Goal: Task Accomplishment & Management: Use online tool/utility

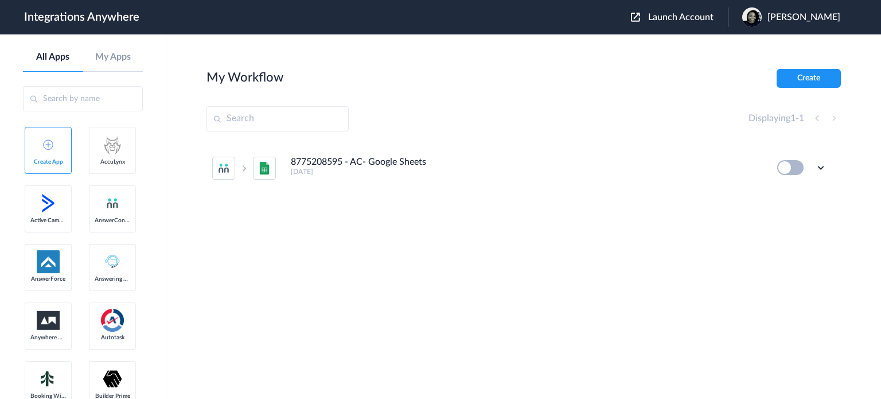
click at [671, 22] on button "Launch Account" at bounding box center [679, 17] width 97 height 11
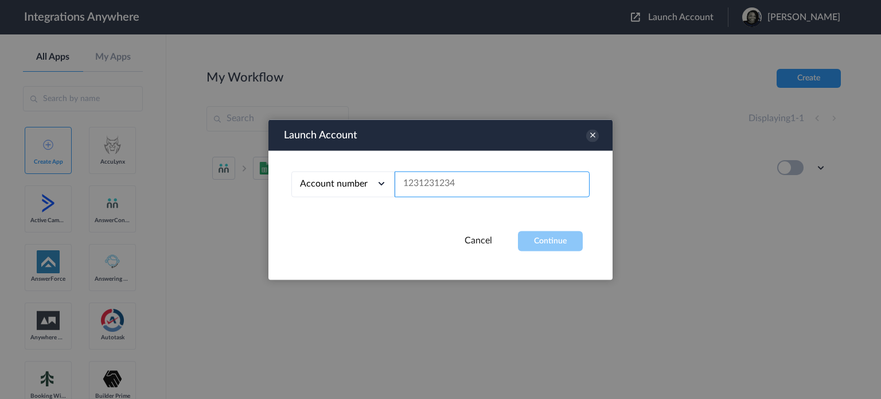
click at [491, 182] on input "text" at bounding box center [492, 184] width 195 height 26
paste input "8332947238"
type input "8332947238"
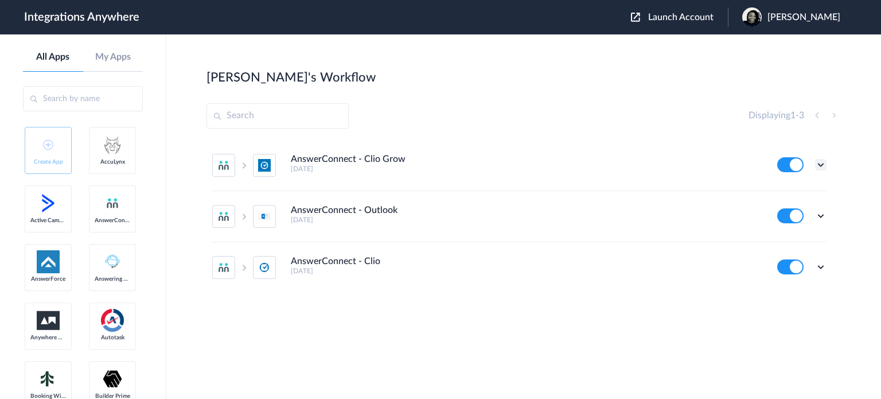
click at [821, 165] on icon at bounding box center [820, 164] width 11 height 11
click at [798, 209] on link "Task history" at bounding box center [787, 212] width 55 height 8
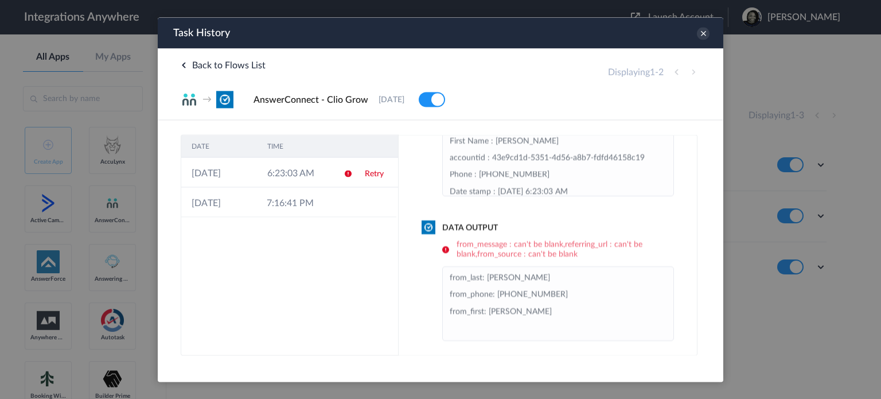
scroll to position [113, 0]
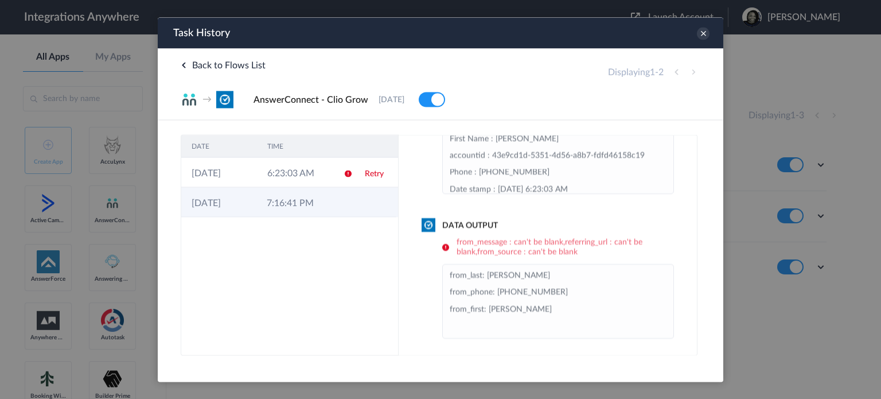
click at [341, 208] on td at bounding box center [343, 202] width 22 height 30
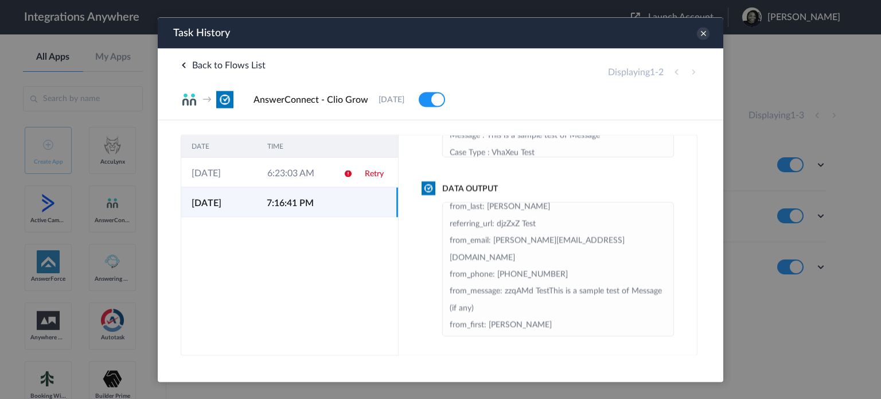
scroll to position [0, 0]
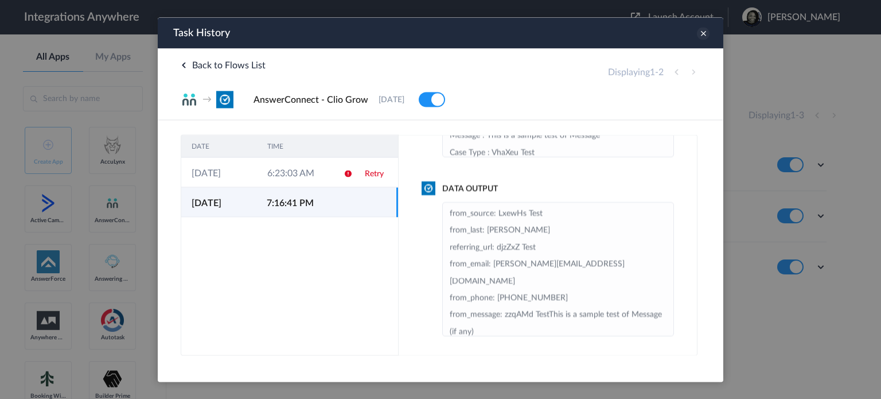
click at [706, 36] on icon at bounding box center [703, 33] width 13 height 13
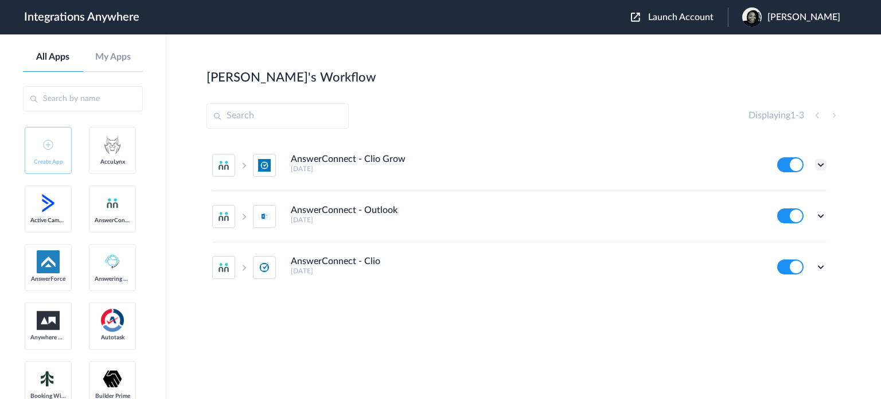
click at [821, 166] on icon at bounding box center [820, 164] width 11 height 11
click at [802, 214] on link "Task history" at bounding box center [787, 212] width 55 height 8
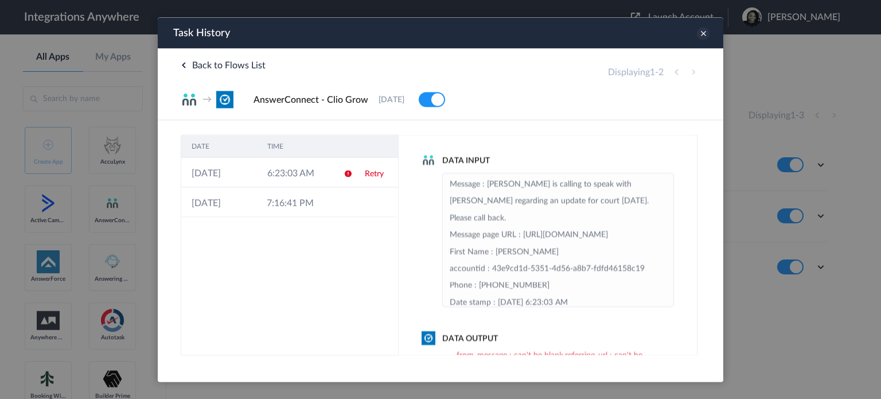
click at [699, 35] on icon at bounding box center [703, 33] width 13 height 13
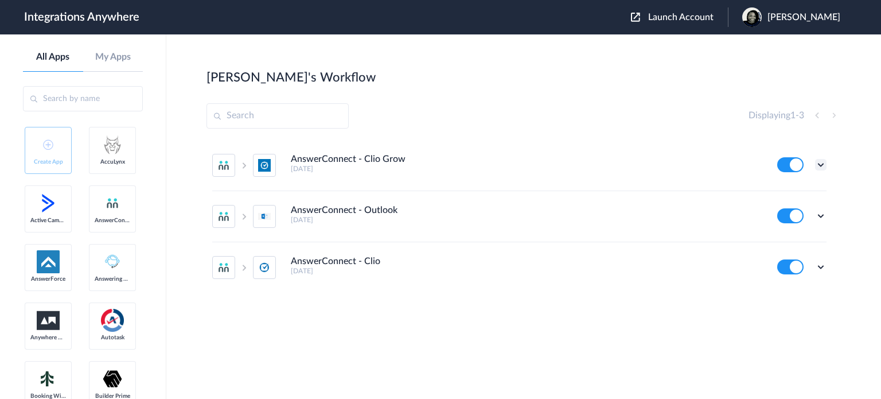
click at [821, 163] on icon at bounding box center [820, 164] width 11 height 11
click at [784, 194] on link "Edit" at bounding box center [774, 191] width 28 height 8
click at [819, 167] on icon at bounding box center [820, 164] width 11 height 11
click at [802, 189] on li "Edit" at bounding box center [789, 191] width 75 height 21
click at [819, 217] on icon at bounding box center [820, 215] width 11 height 11
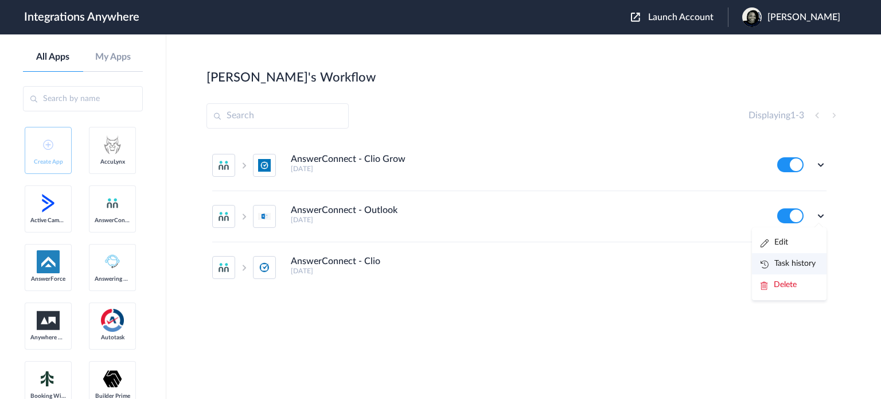
click at [807, 258] on li "Task history" at bounding box center [789, 263] width 75 height 21
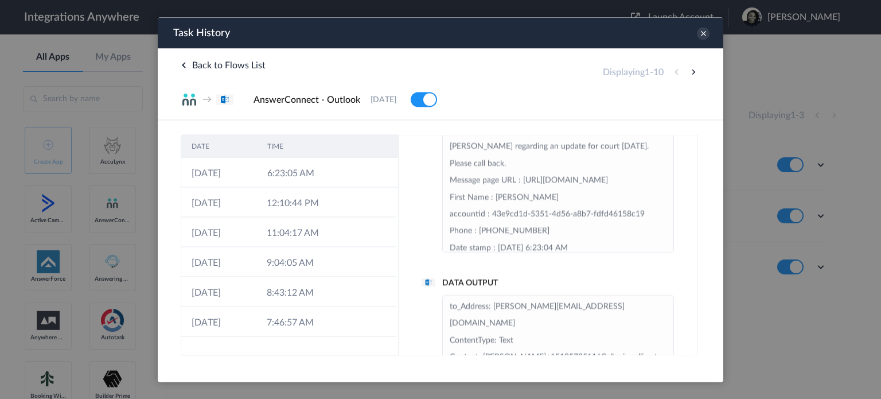
scroll to position [43, 0]
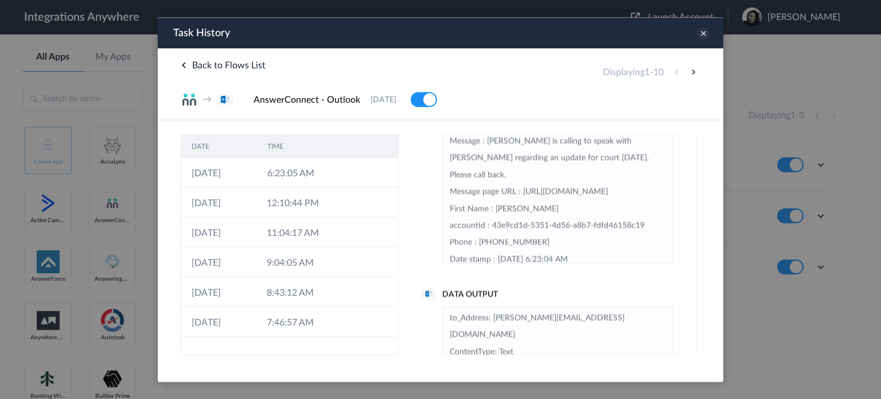
click at [701, 39] on icon at bounding box center [703, 33] width 13 height 13
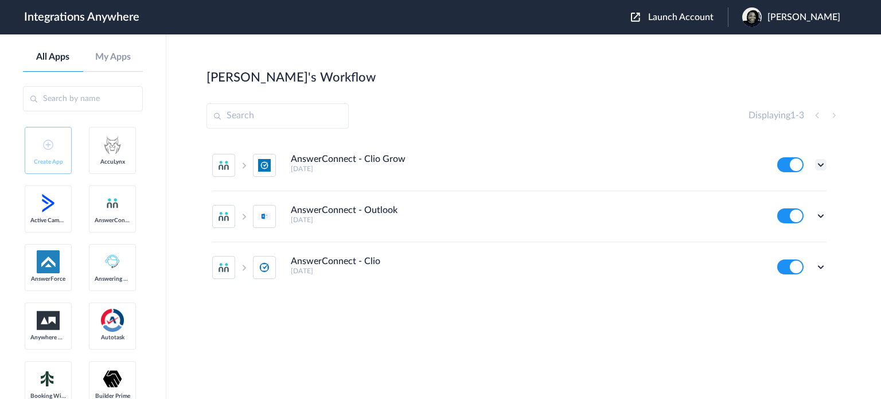
click at [820, 165] on icon at bounding box center [820, 164] width 11 height 11
click at [778, 184] on li "Edit" at bounding box center [789, 191] width 75 height 21
click at [820, 216] on icon at bounding box center [820, 215] width 11 height 11
click at [793, 262] on link "Task history" at bounding box center [787, 263] width 55 height 8
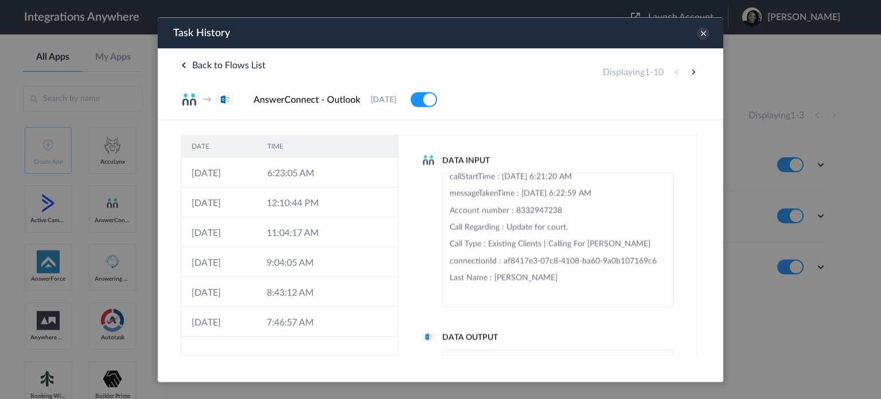
scroll to position [252, 0]
click at [701, 38] on icon at bounding box center [703, 33] width 13 height 13
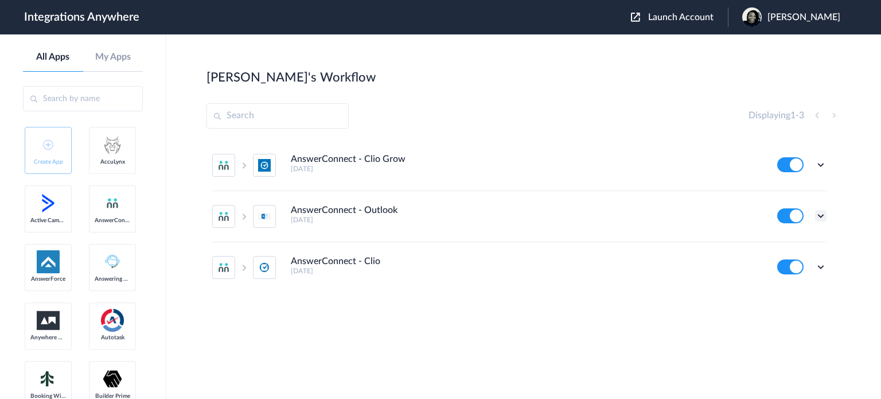
click at [820, 212] on icon at bounding box center [820, 215] width 11 height 11
click at [794, 239] on li "Edit" at bounding box center [789, 242] width 75 height 21
click at [821, 163] on icon at bounding box center [820, 164] width 11 height 11
click at [782, 190] on link "Edit" at bounding box center [774, 191] width 28 height 8
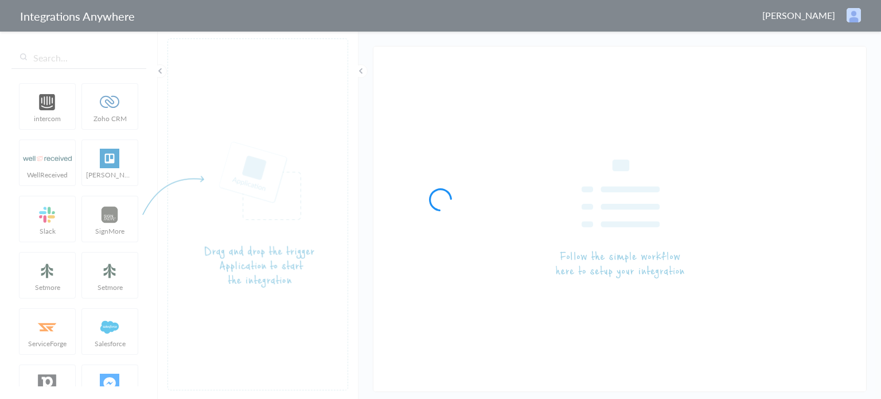
type input "AnswerConnect - Clio Grow"
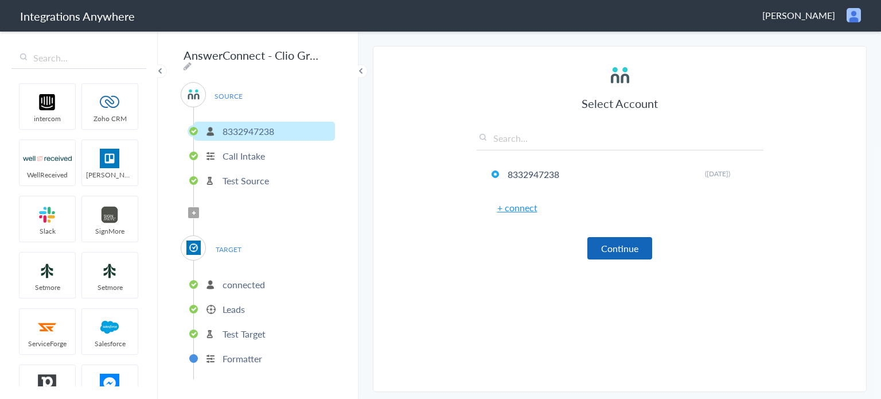
click at [630, 248] on button "Continue" at bounding box center [619, 248] width 65 height 22
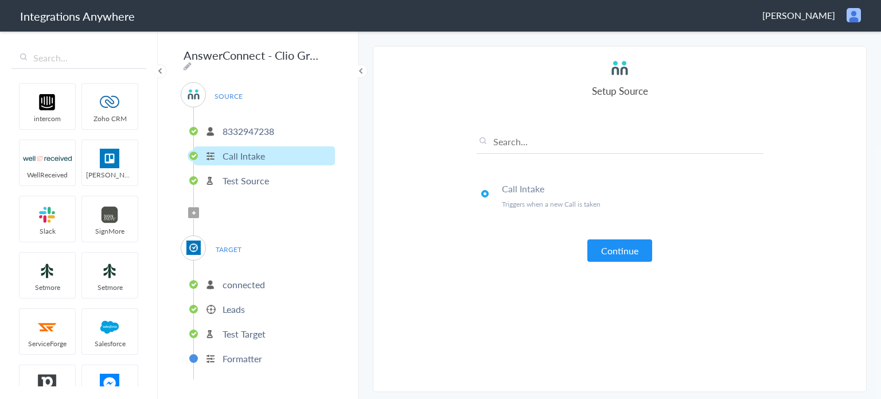
click at [630, 248] on button "Continue" at bounding box center [619, 250] width 65 height 22
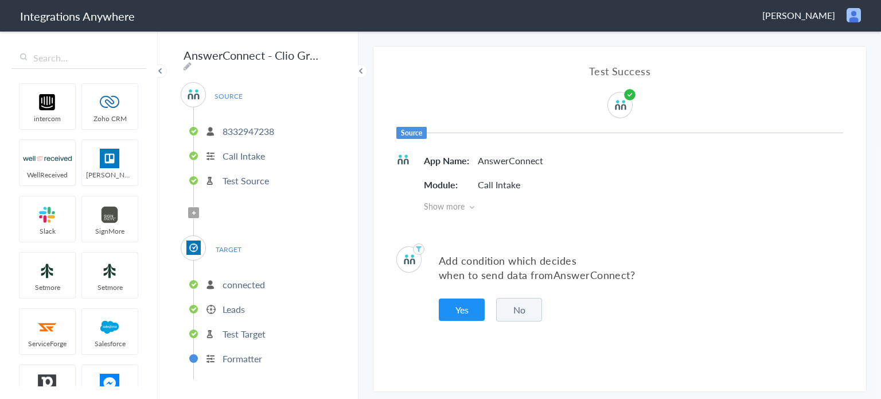
click at [530, 307] on button "No" at bounding box center [519, 310] width 46 height 24
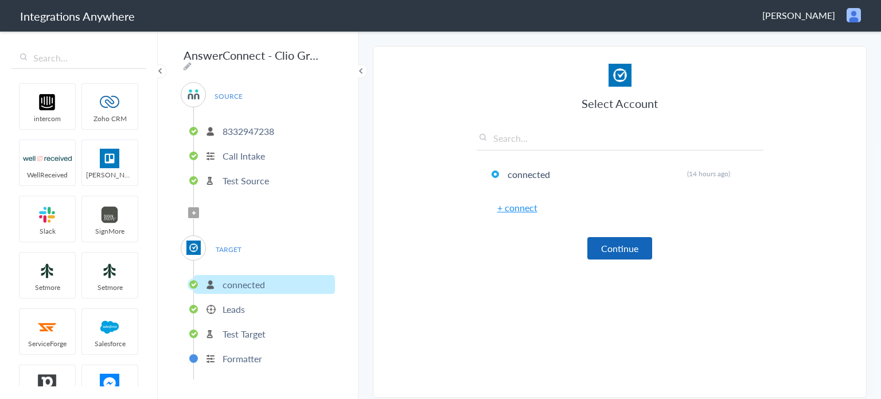
click at [605, 256] on button "Continue" at bounding box center [619, 248] width 65 height 22
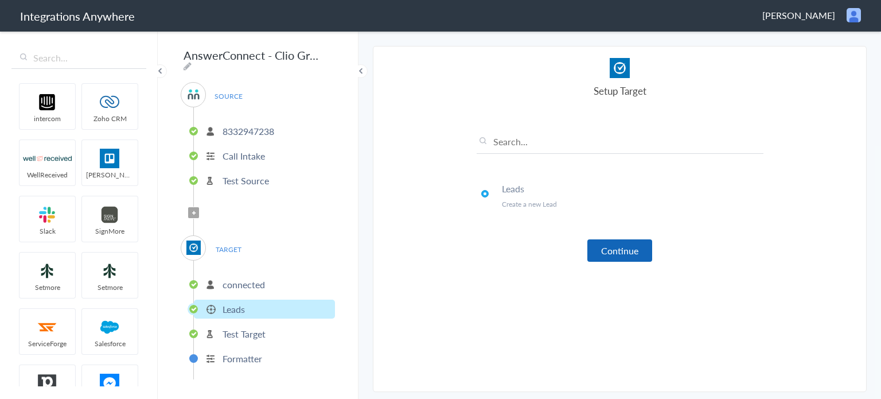
click at [615, 251] on button "Continue" at bounding box center [619, 250] width 65 height 22
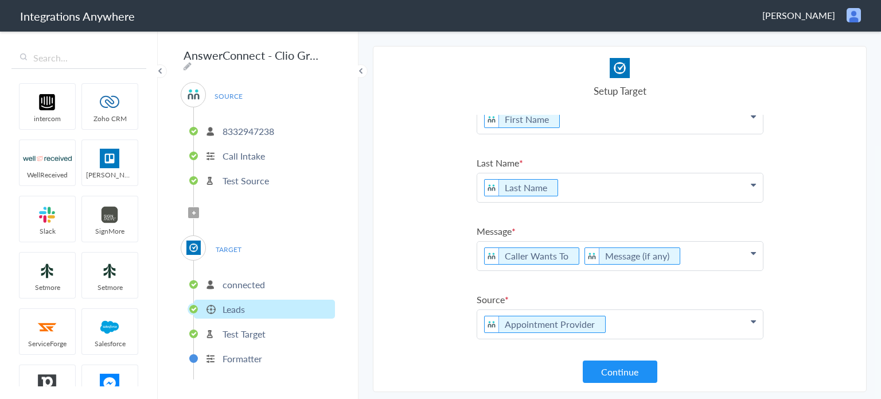
scroll to position [25, 0]
click at [695, 253] on p "Caller Wants To Message (if any)" at bounding box center [620, 258] width 286 height 29
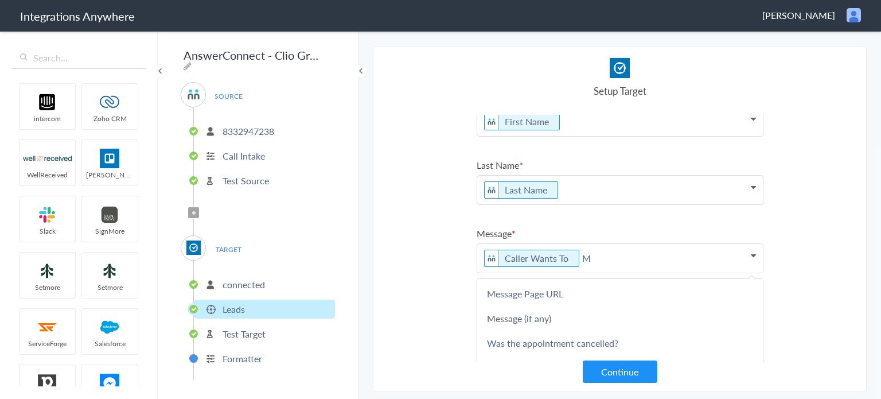
scroll to position [452, 0]
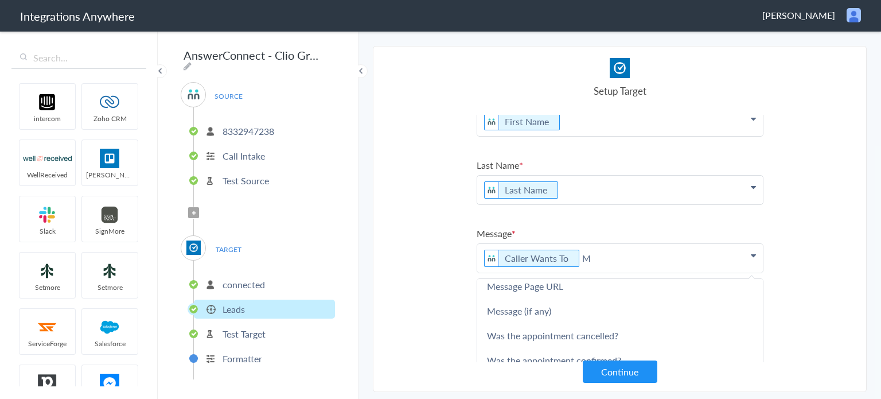
click at [567, 303] on link "Message (if any)" at bounding box center [620, 310] width 286 height 25
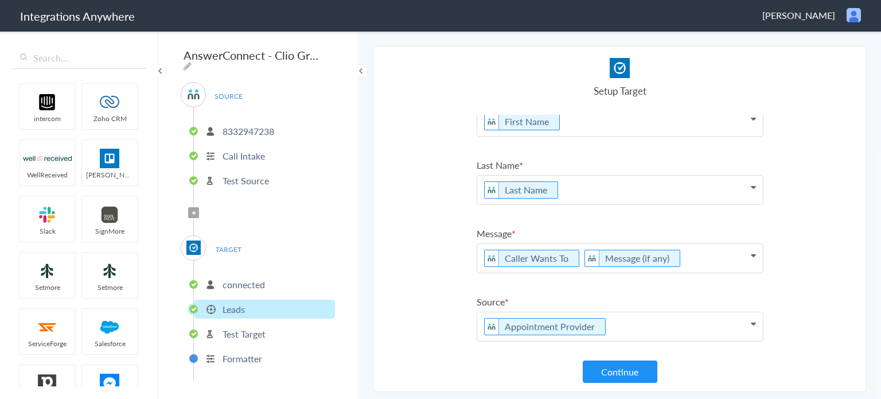
click at [711, 258] on p "Caller Wants To Message (if any)" at bounding box center [620, 258] width 286 height 29
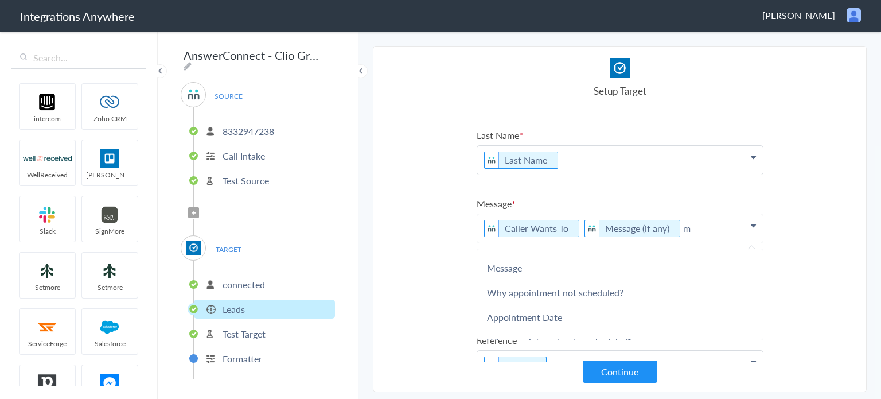
scroll to position [166, 0]
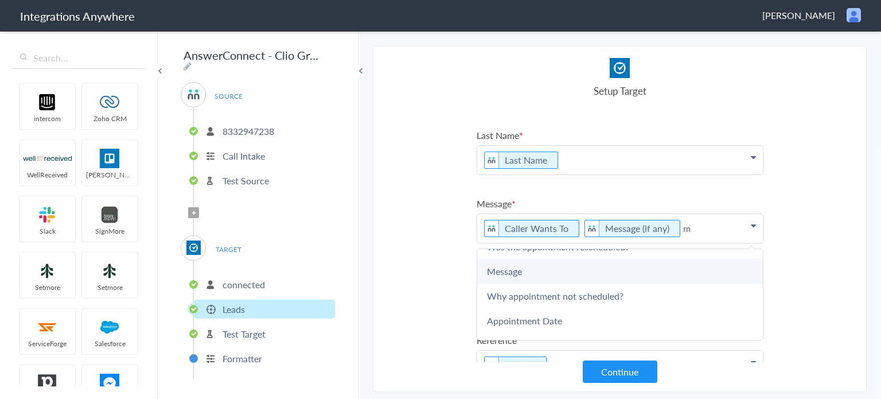
click at [581, 271] on link "Message" at bounding box center [620, 271] width 286 height 25
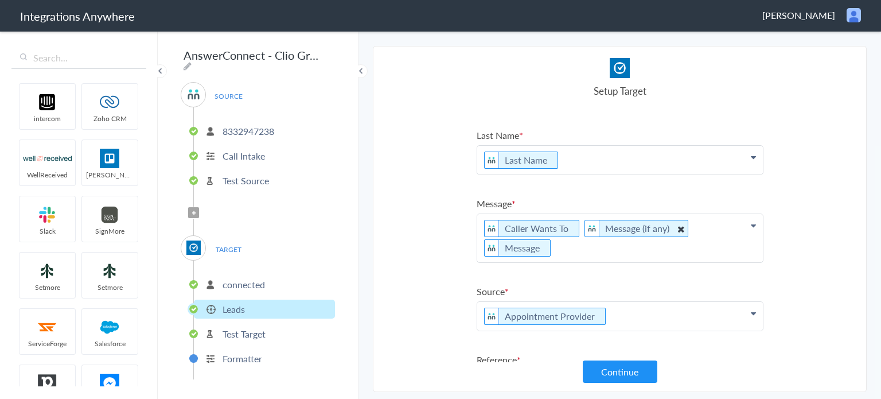
click at [675, 224] on icon at bounding box center [680, 228] width 13 height 14
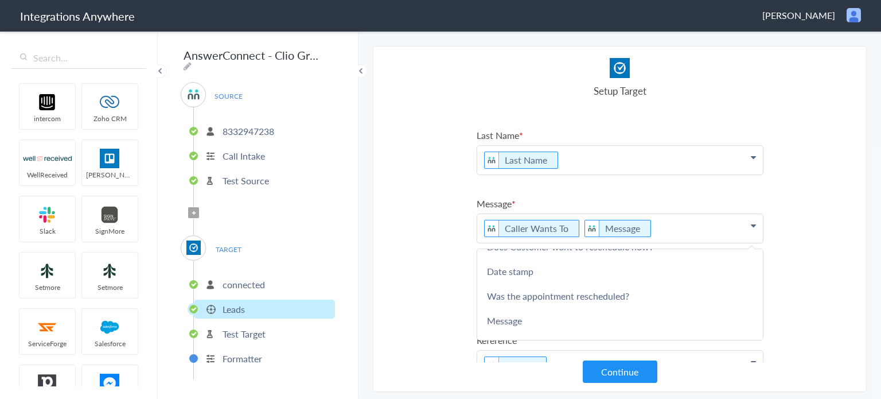
click at [681, 229] on p "Caller Wants To Message" at bounding box center [620, 228] width 286 height 29
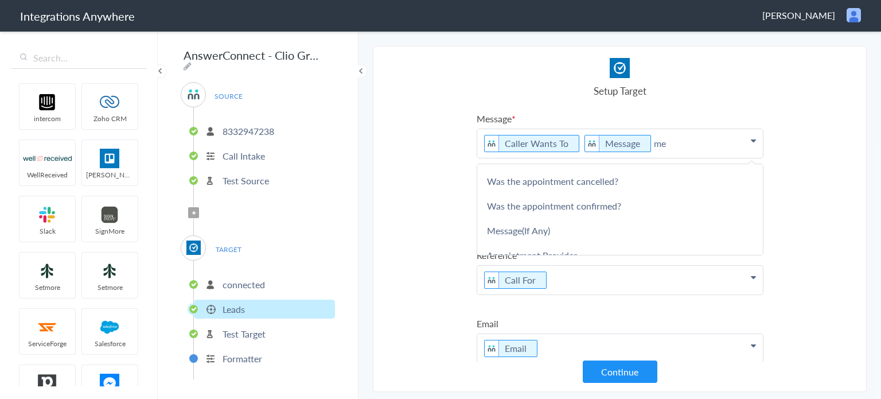
scroll to position [422, 0]
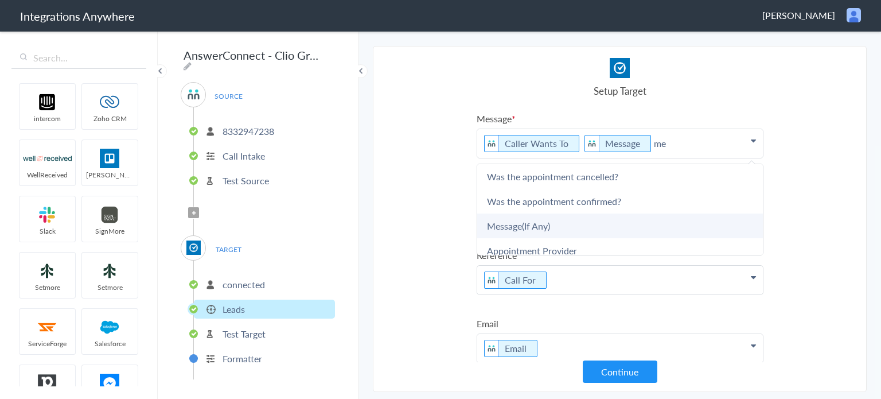
click at [567, 217] on link "Message(If Any)" at bounding box center [620, 225] width 286 height 25
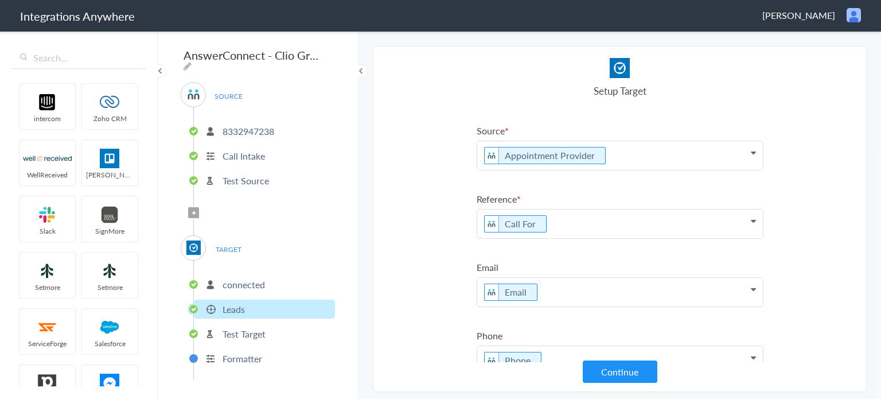
scroll to position [223, 0]
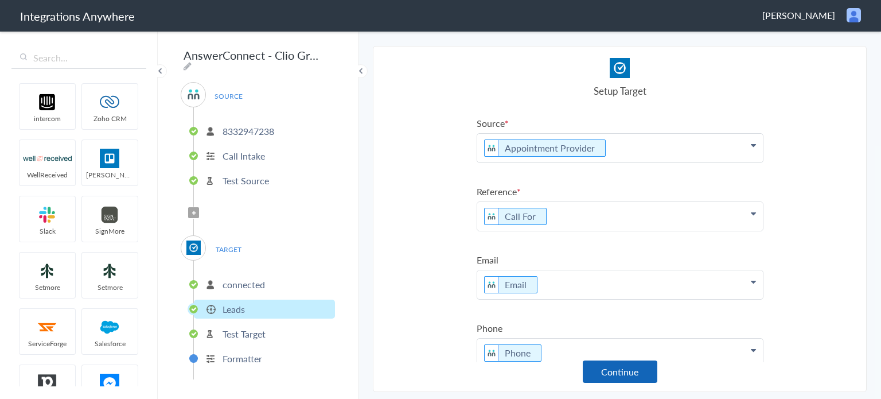
click at [617, 373] on button "Continue" at bounding box center [620, 371] width 75 height 22
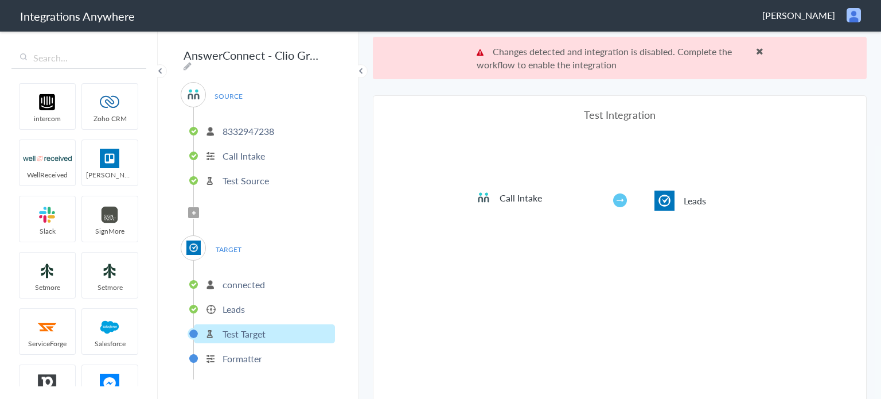
scroll to position [41, 0]
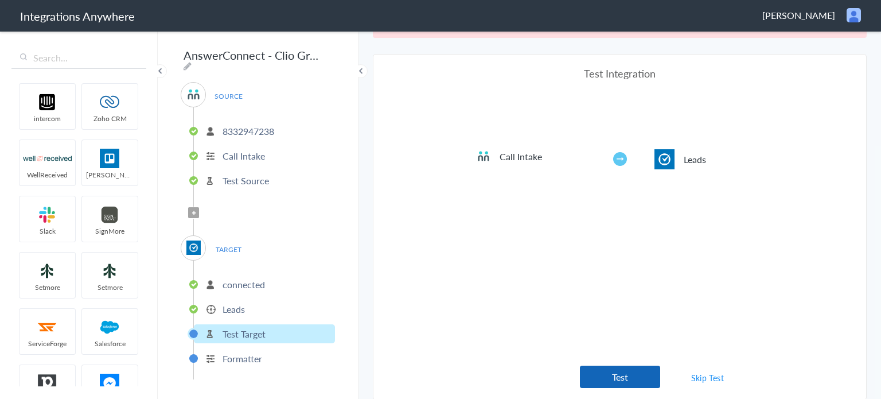
click at [647, 374] on button "Test" at bounding box center [620, 376] width 80 height 22
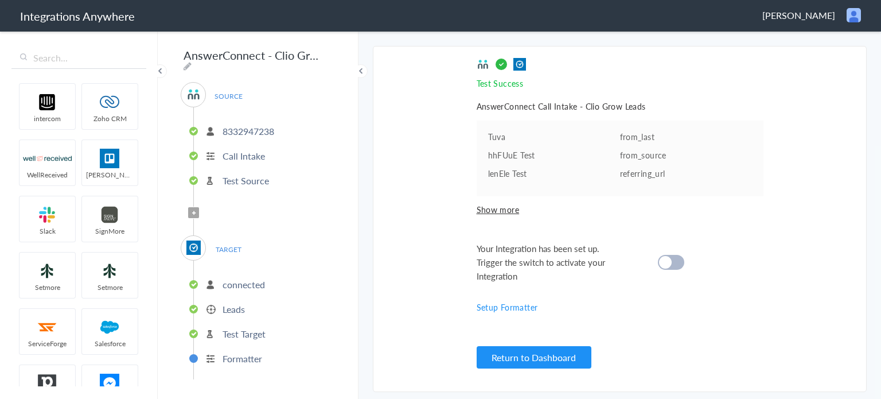
scroll to position [0, 0]
click at [671, 261] on cite at bounding box center [665, 262] width 13 height 13
click at [564, 356] on button "Return to Dashboard" at bounding box center [534, 357] width 115 height 22
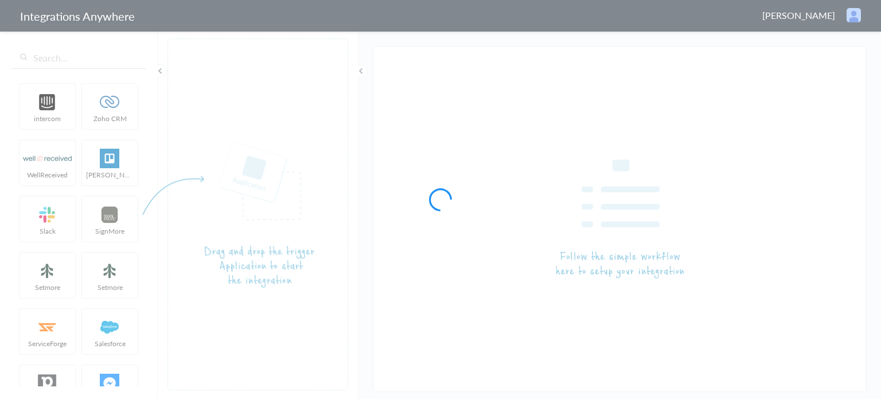
type input "AnswerConnect - Clio Grow"
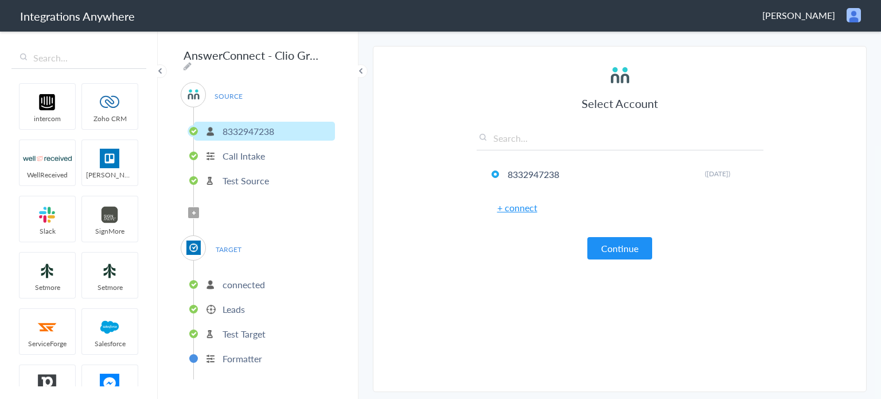
click at [262, 304] on li "Leads" at bounding box center [264, 308] width 141 height 19
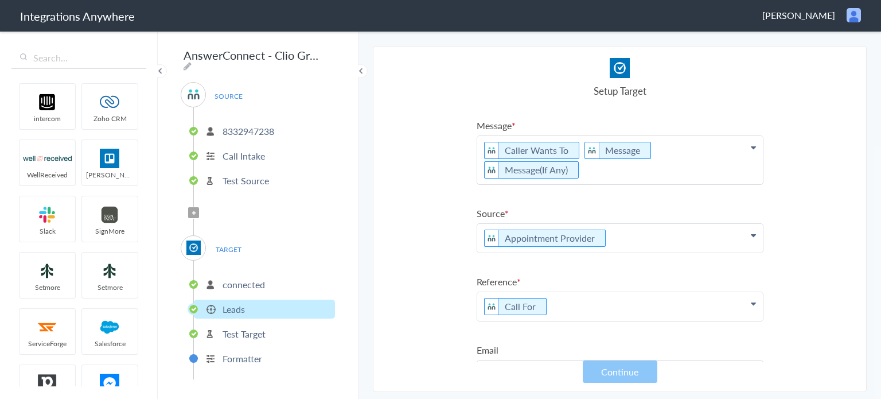
scroll to position [131, 0]
click at [742, 150] on p "Caller Wants To Message Message(If Any)" at bounding box center [620, 161] width 286 height 48
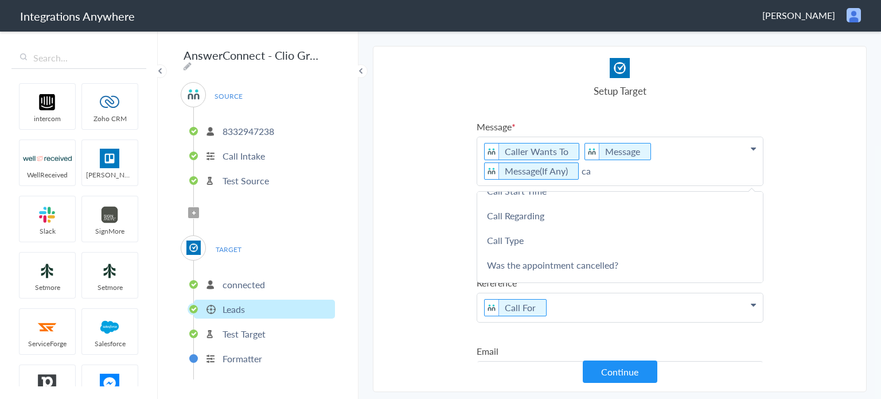
scroll to position [218, 0]
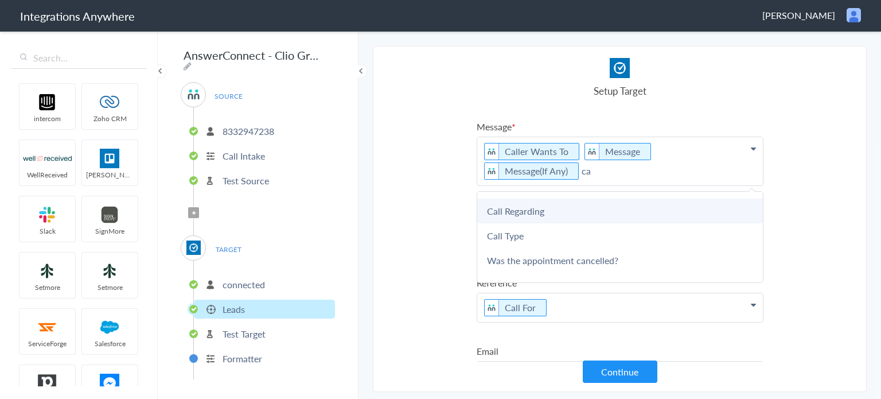
click at [552, 198] on link "Call Regarding" at bounding box center [620, 210] width 286 height 25
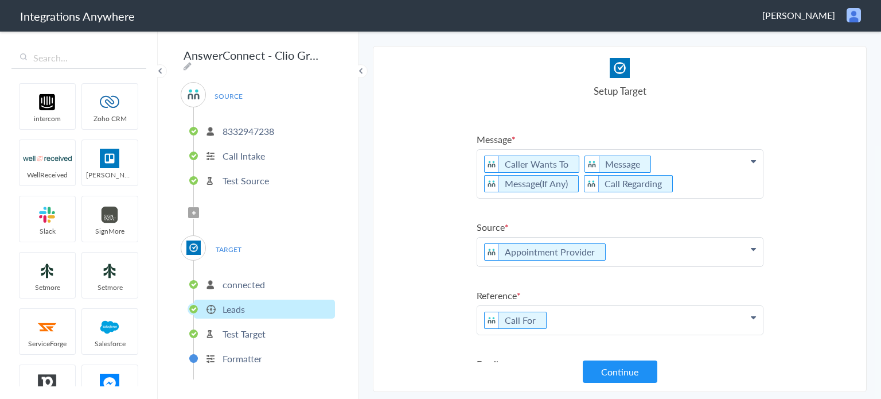
scroll to position [116, 0]
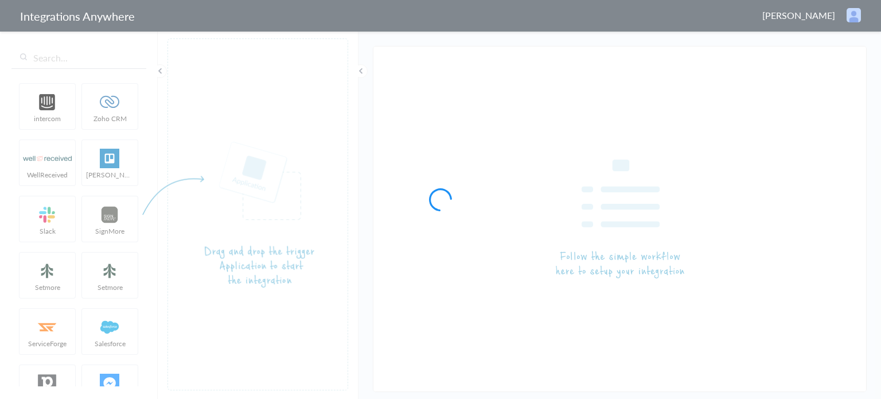
type input "AnswerConnect - Clio Grow"
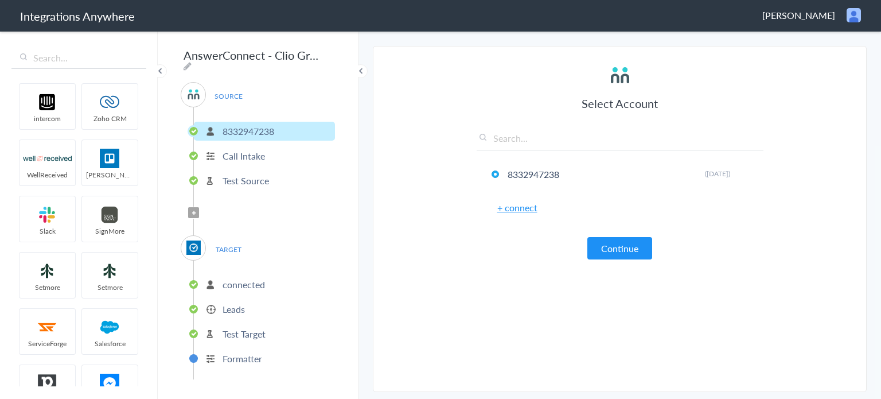
click at [256, 299] on li "Leads" at bounding box center [264, 308] width 141 height 19
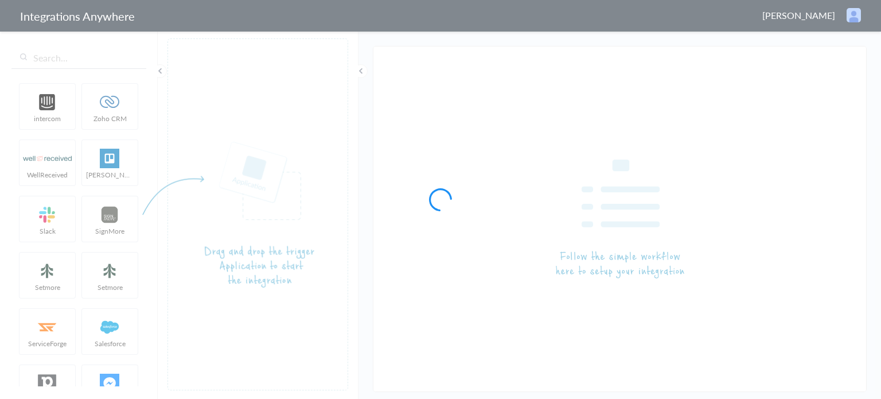
type input "AnswerConnect - Outlook"
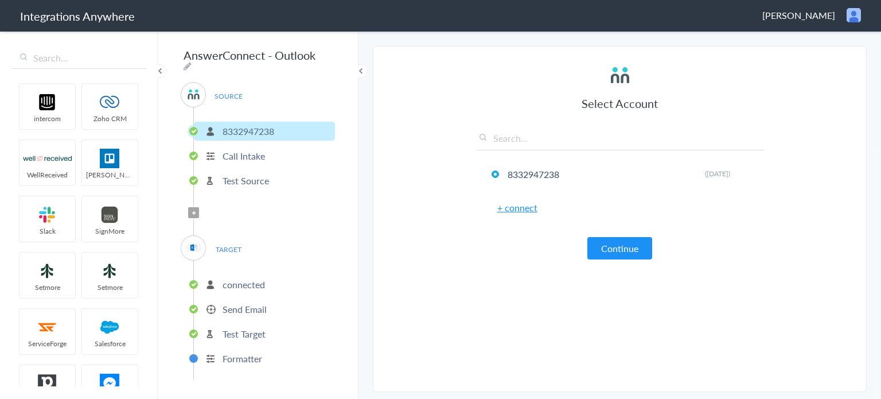
click at [246, 278] on p "connected" at bounding box center [244, 284] width 42 height 13
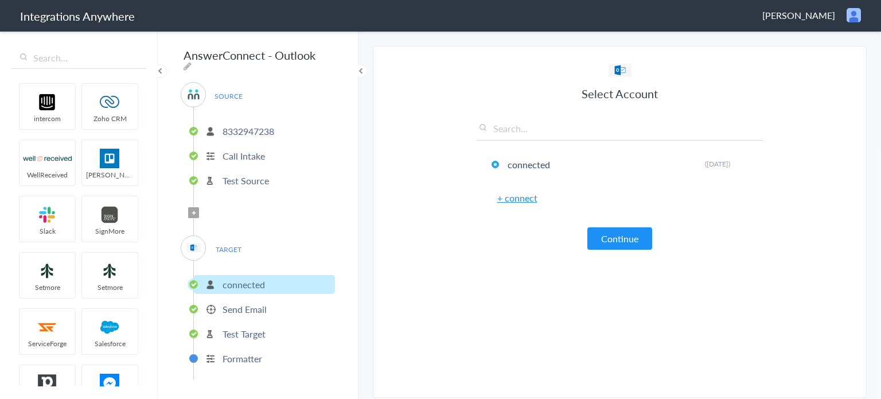
click at [260, 302] on p "Send Email" at bounding box center [245, 308] width 44 height 13
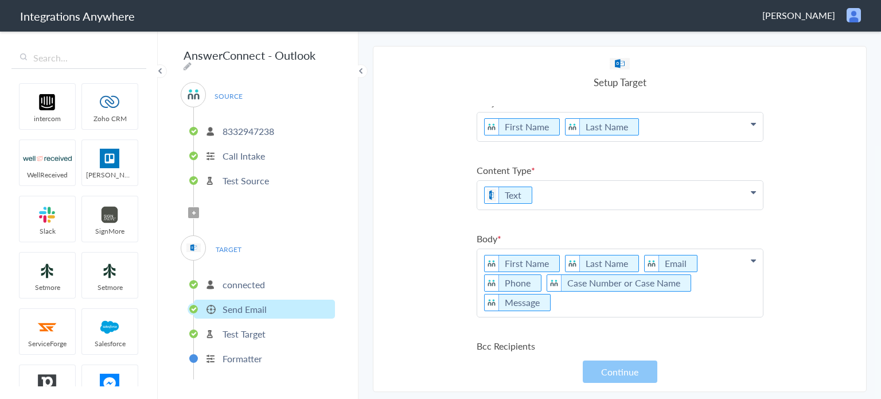
scroll to position [61, 0]
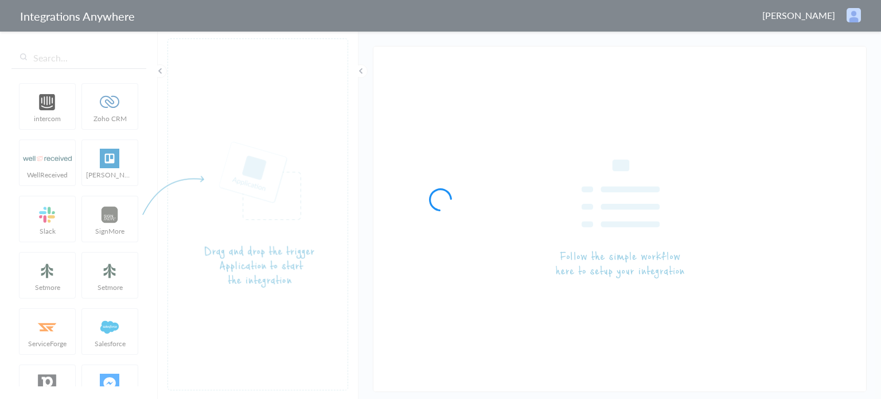
type input "AnswerConnect - Clio Grow"
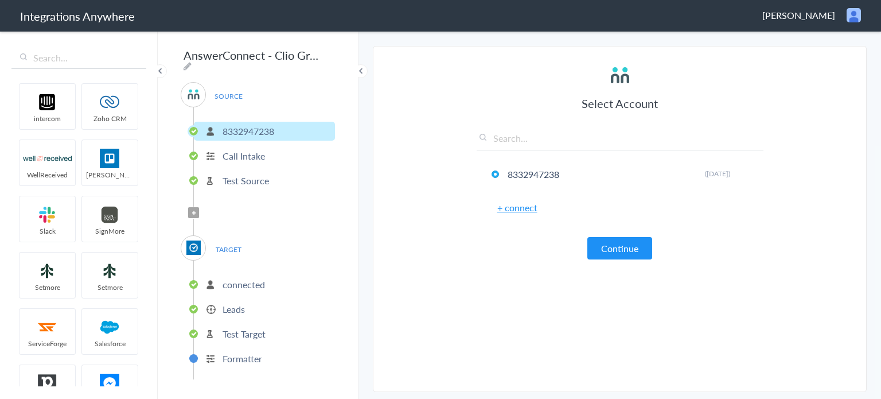
click at [264, 281] on li "connected" at bounding box center [264, 284] width 141 height 19
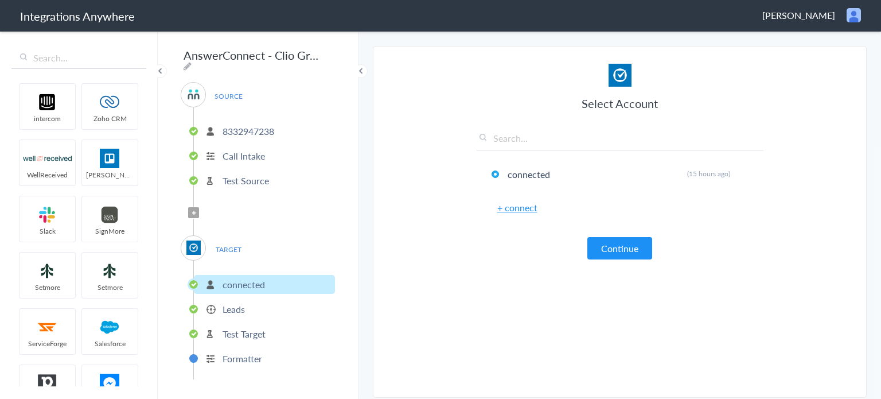
click at [255, 305] on li "Leads" at bounding box center [264, 308] width 141 height 19
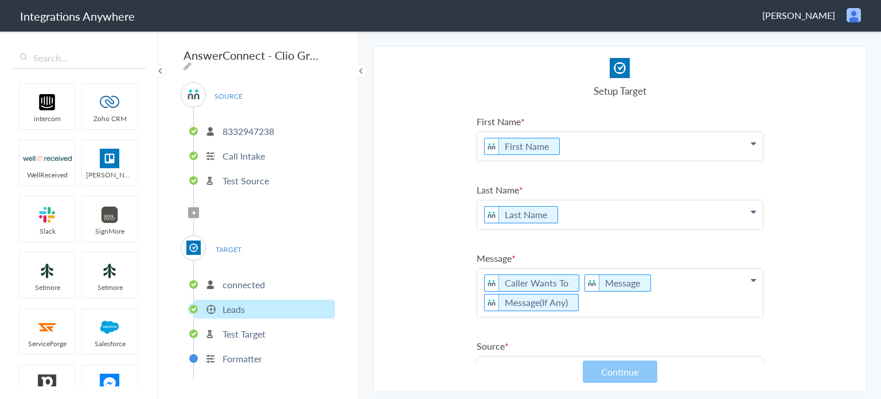
click at [642, 278] on p "Caller Wants To Message Message(If Any)" at bounding box center [620, 292] width 286 height 48
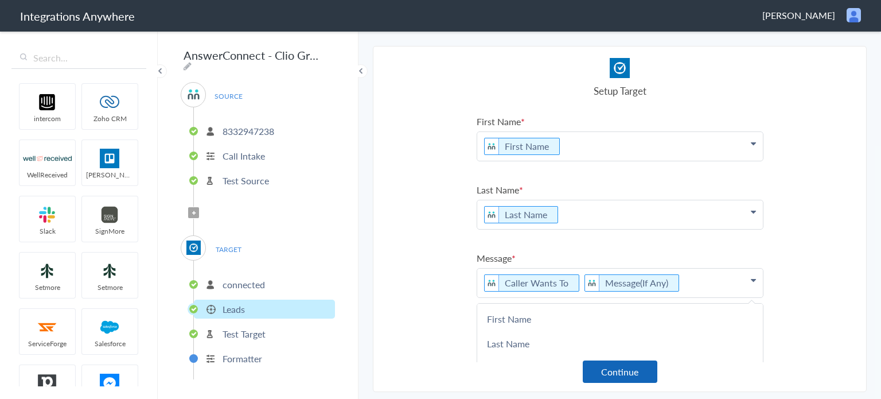
click at [637, 366] on button "Continue" at bounding box center [620, 371] width 75 height 22
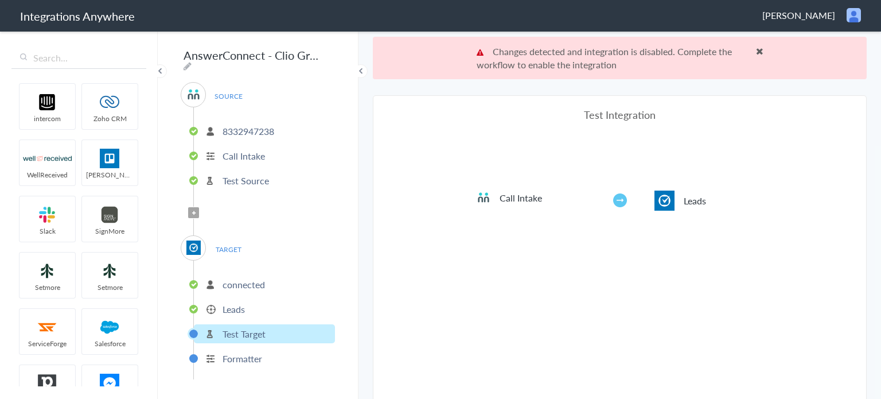
scroll to position [41, 0]
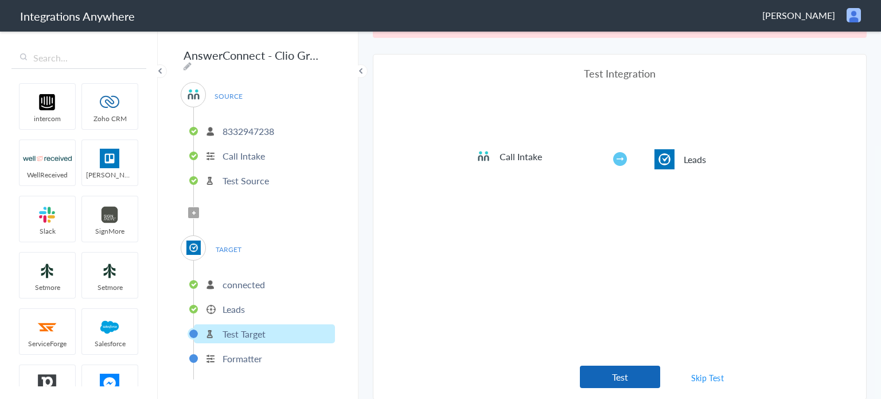
click at [608, 374] on button "Test" at bounding box center [620, 376] width 80 height 22
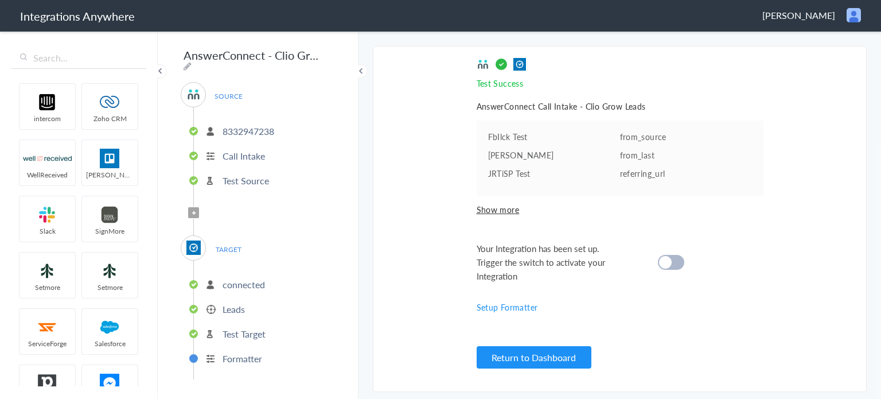
scroll to position [0, 0]
click at [671, 261] on div at bounding box center [671, 262] width 26 height 15
click at [553, 359] on button "Return to Dashboard" at bounding box center [534, 357] width 115 height 22
